Goal: Information Seeking & Learning: Learn about a topic

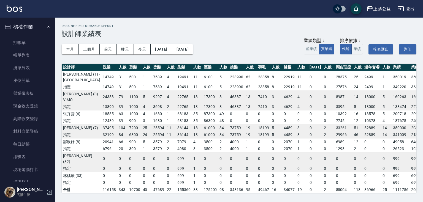
scroll to position [306, 0]
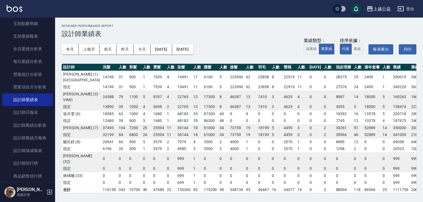
drag, startPoint x: 51, startPoint y: 93, endPoint x: 51, endPoint y: 68, distance: 24.2
click at [50, 68] on nav "櫃檯作業 打帳單 帳單列表 掛單列表 座位開單 營業儀表板 現金收支登錄 高階收支登錄 材料自購登錄 每日結帳 排班表 現場電腦打卡 掃碼打卡 預約管理 預約…" at bounding box center [27, 100] width 55 height 165
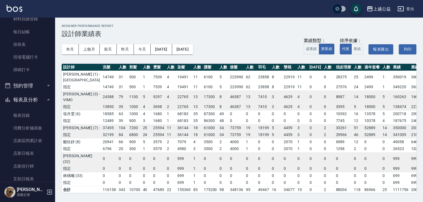
scroll to position [99, 0]
click at [41, 99] on button "預約管理" at bounding box center [27, 99] width 51 height 14
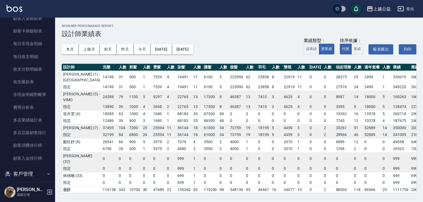
scroll to position [696, 0]
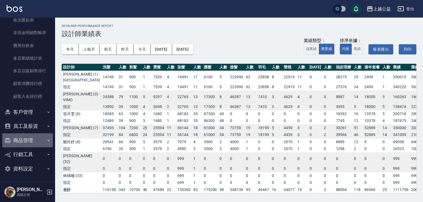
click at [30, 139] on button "商品管理" at bounding box center [27, 141] width 51 height 14
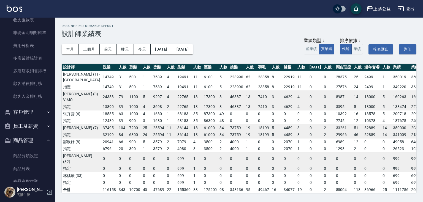
click at [37, 124] on button "員工及薪資" at bounding box center [27, 126] width 51 height 14
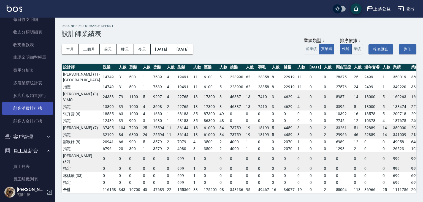
scroll to position [670, 0]
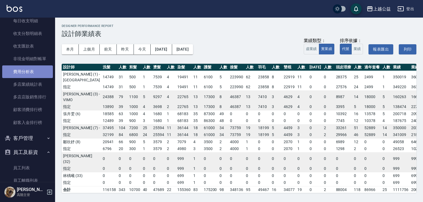
click at [30, 74] on link "費用分析表" at bounding box center [27, 72] width 51 height 13
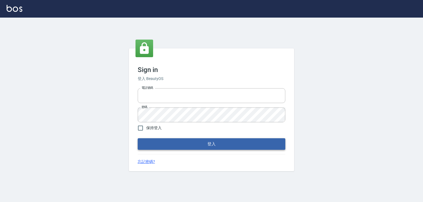
type input "0979268866"
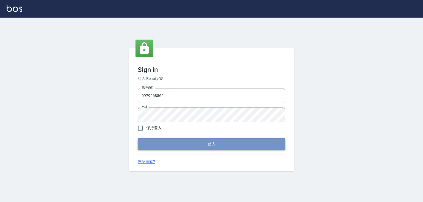
click at [180, 142] on button "登入" at bounding box center [212, 145] width 148 height 12
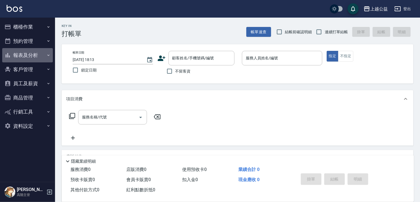
click at [35, 54] on button "報表及分析" at bounding box center [27, 55] width 51 height 14
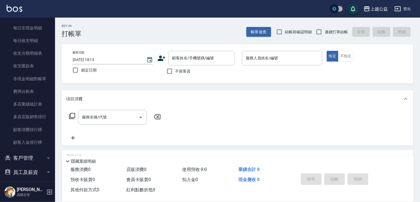
scroll to position [455, 0]
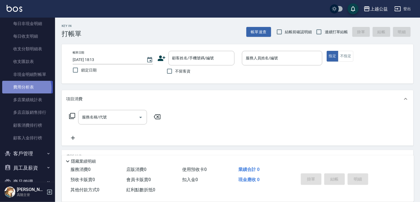
click at [26, 88] on link "費用分析表" at bounding box center [27, 87] width 51 height 13
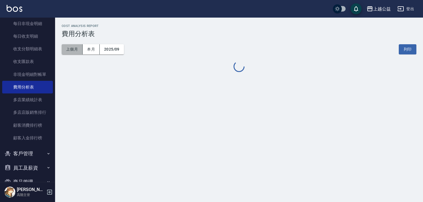
click at [75, 47] on button "上個月" at bounding box center [72, 49] width 21 height 10
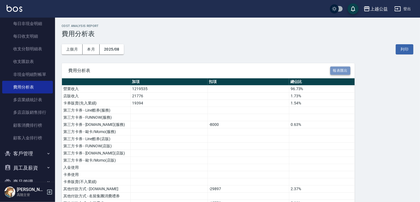
click at [342, 67] on button "報表匯出" at bounding box center [340, 71] width 20 height 9
